Goal: Information Seeking & Learning: Compare options

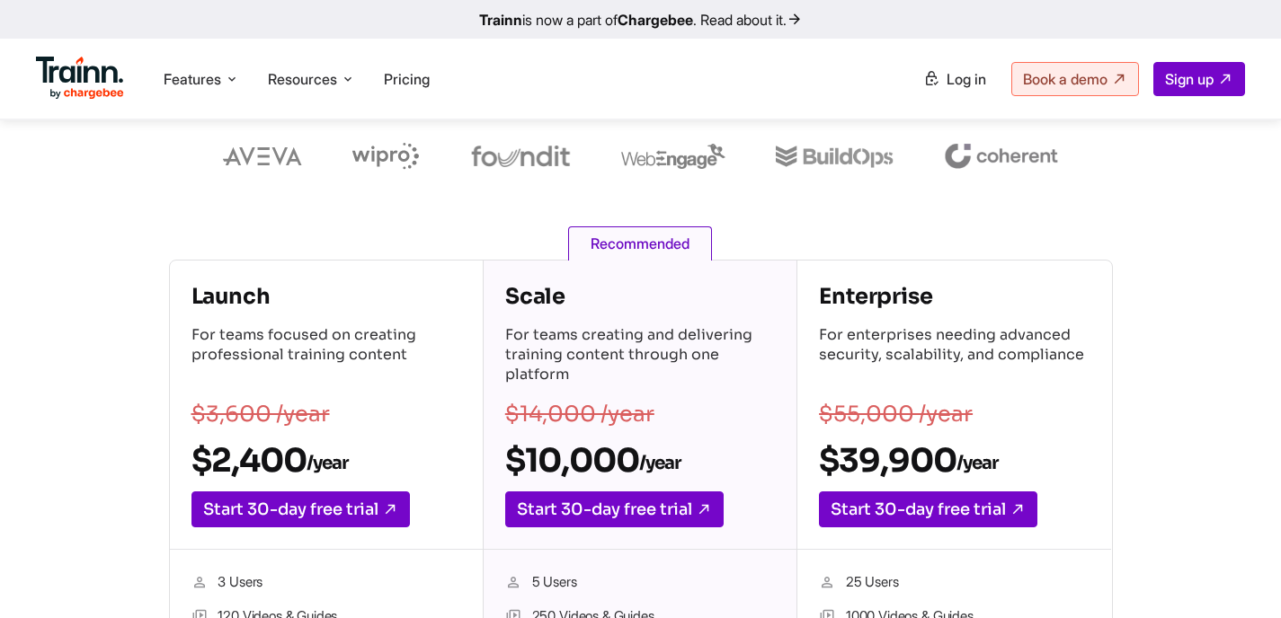
scroll to position [246, 0]
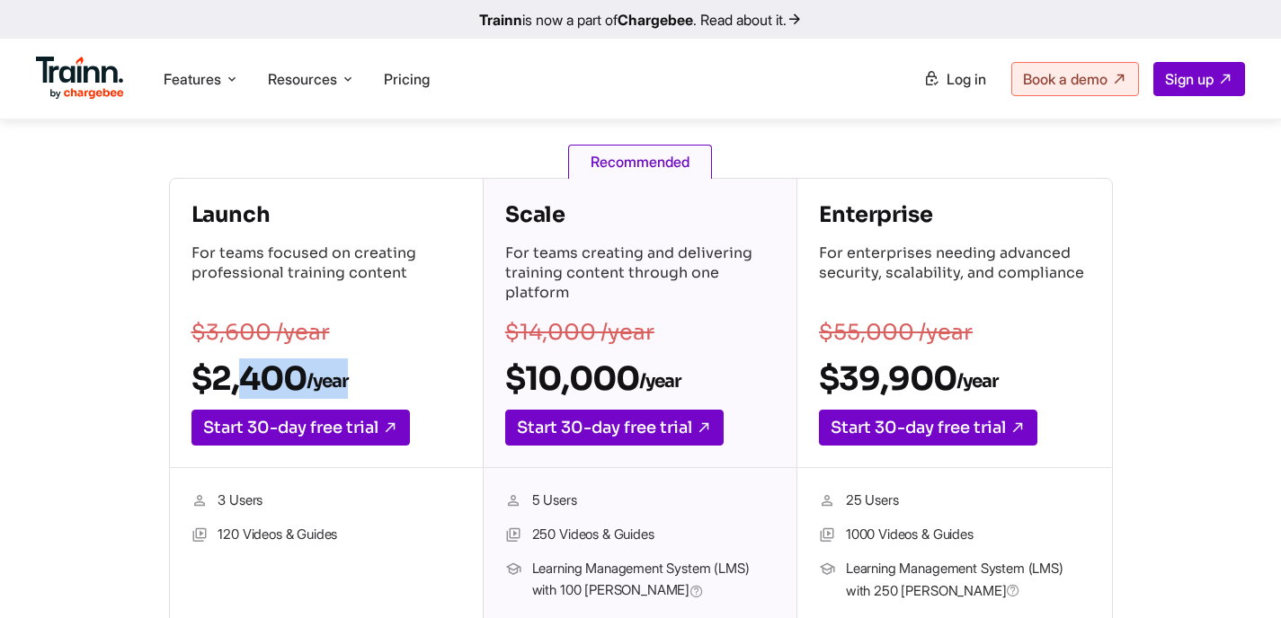
drag, startPoint x: 350, startPoint y: 380, endPoint x: 219, endPoint y: 379, distance: 130.3
click at [219, 380] on h2 "$2,400 /year" at bounding box center [326, 379] width 270 height 40
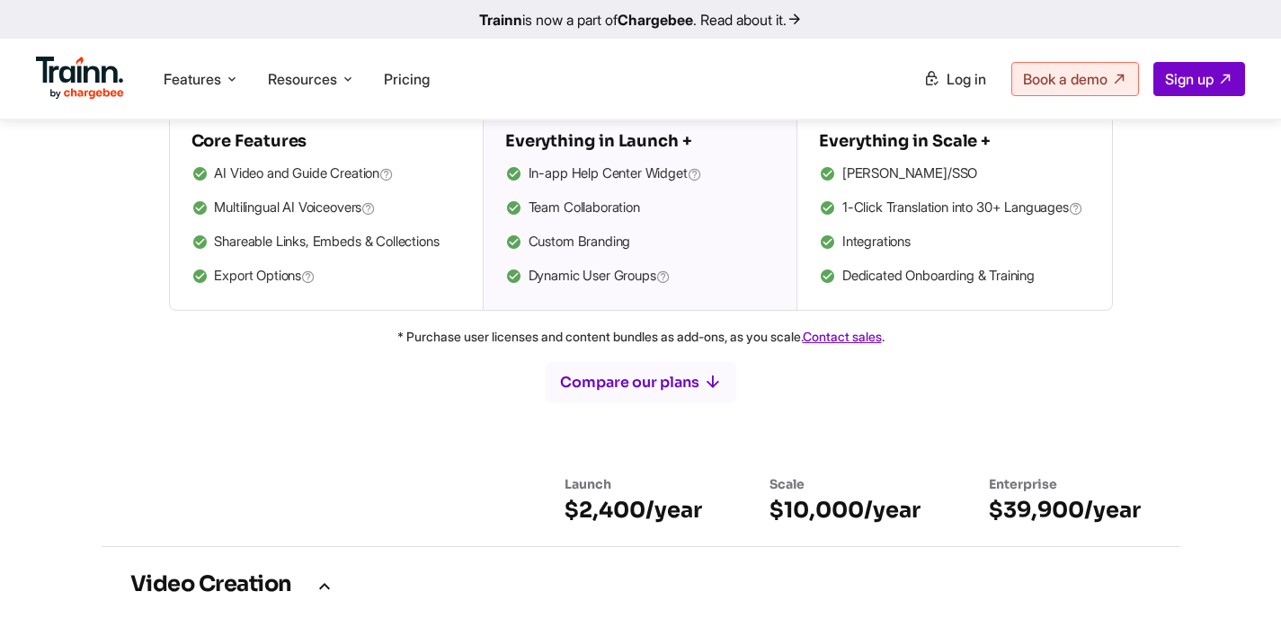
scroll to position [824, 0]
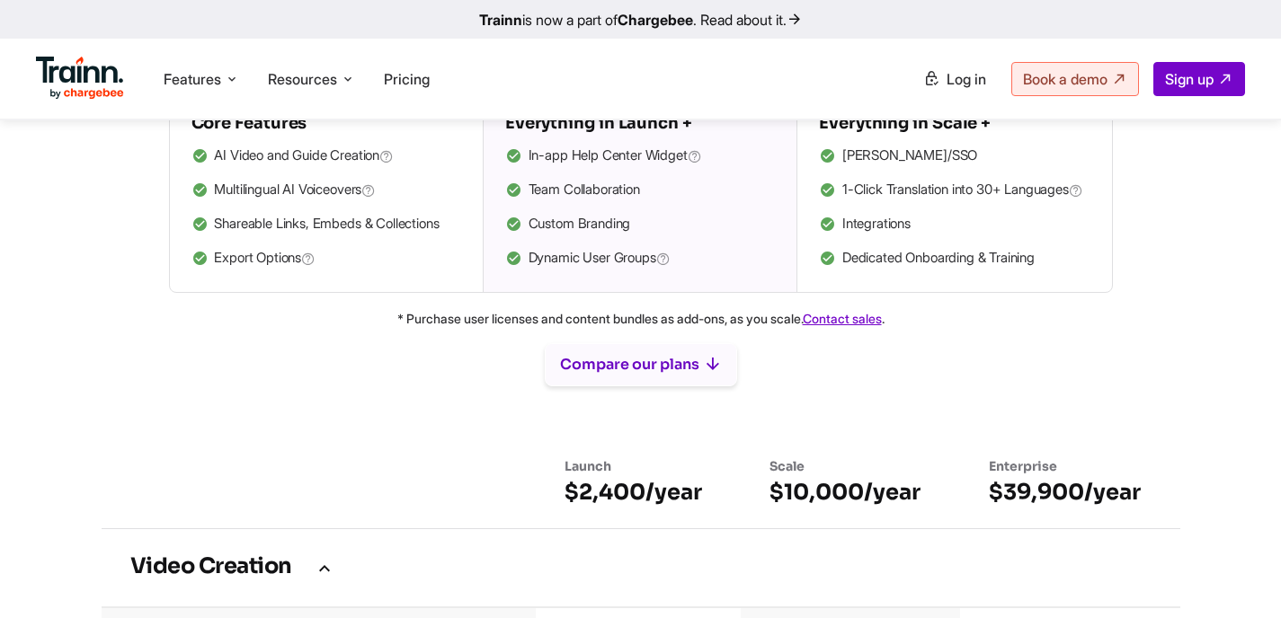
click at [618, 384] on button "Compare our plans" at bounding box center [641, 364] width 192 height 43
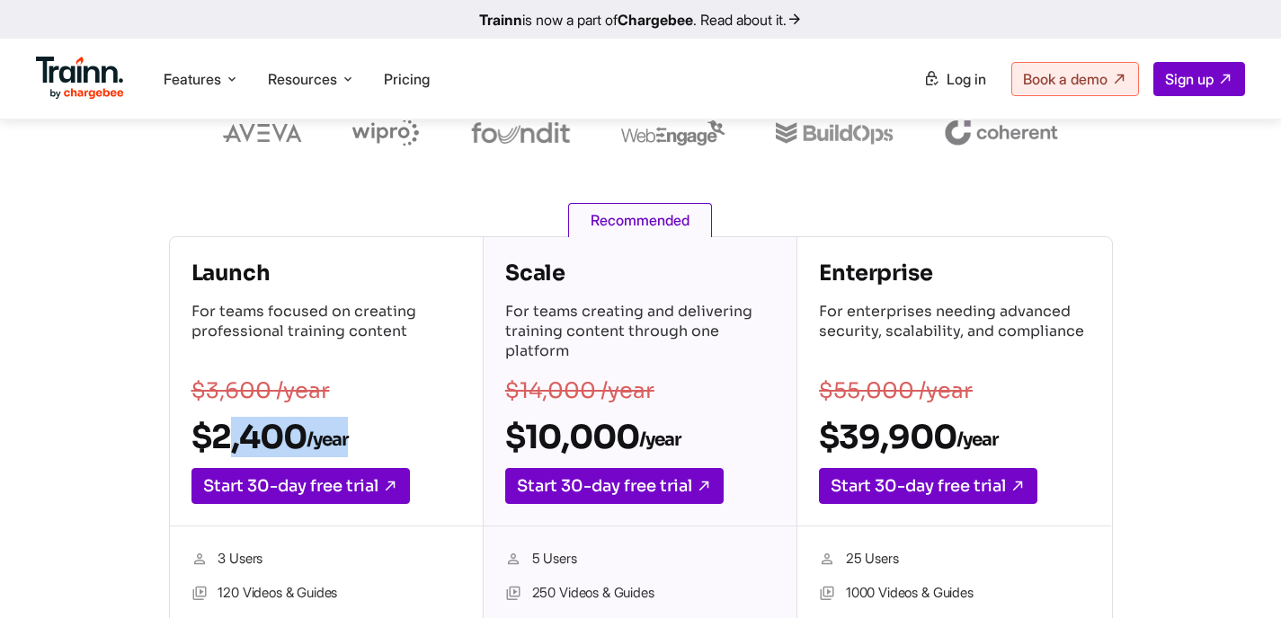
scroll to position [0, 0]
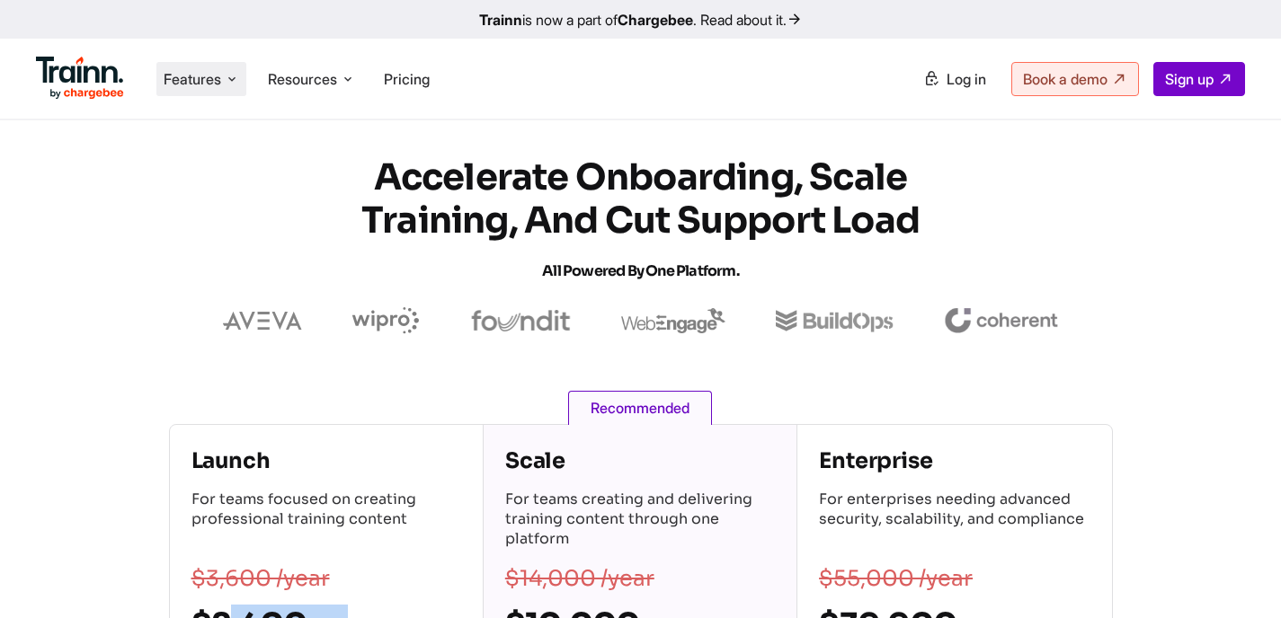
click at [226, 79] on icon at bounding box center [232, 79] width 14 height 18
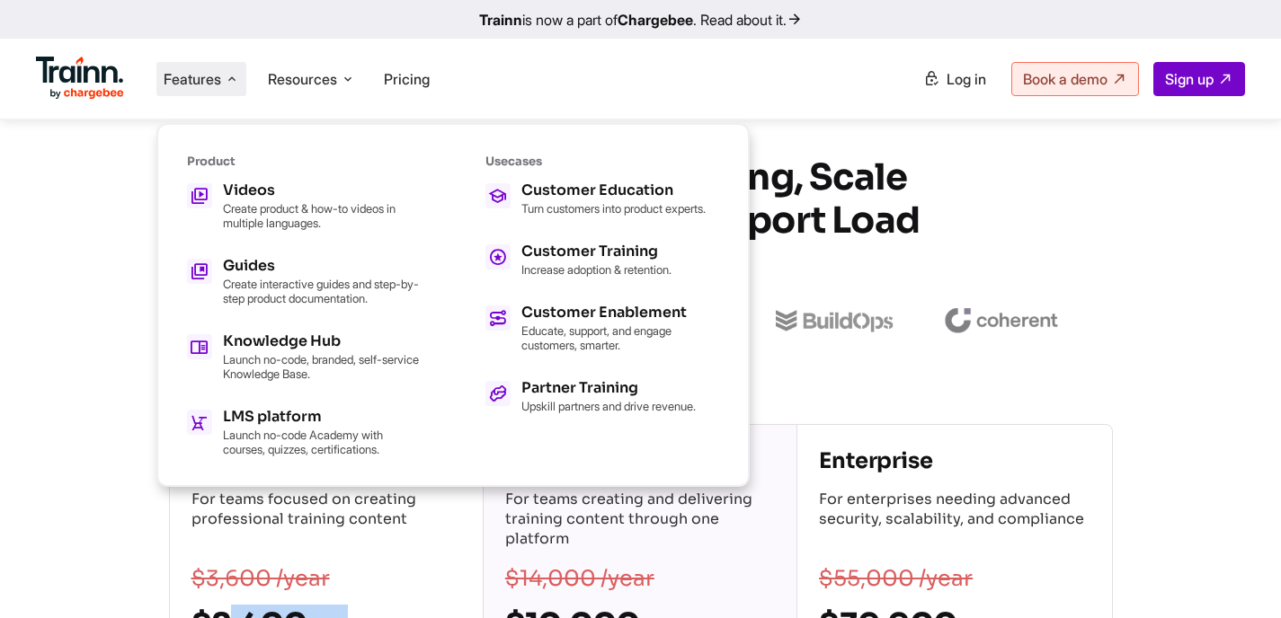
click at [226, 79] on icon at bounding box center [232, 79] width 14 height 18
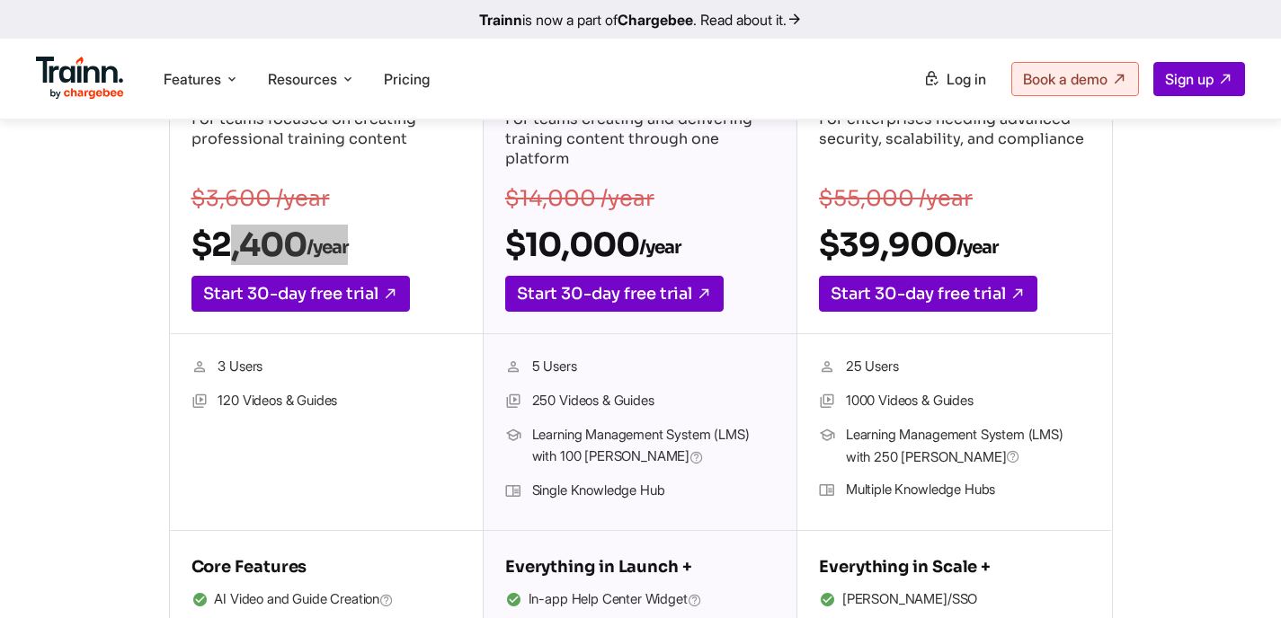
scroll to position [350, 0]
